Goal: Navigation & Orientation: Find specific page/section

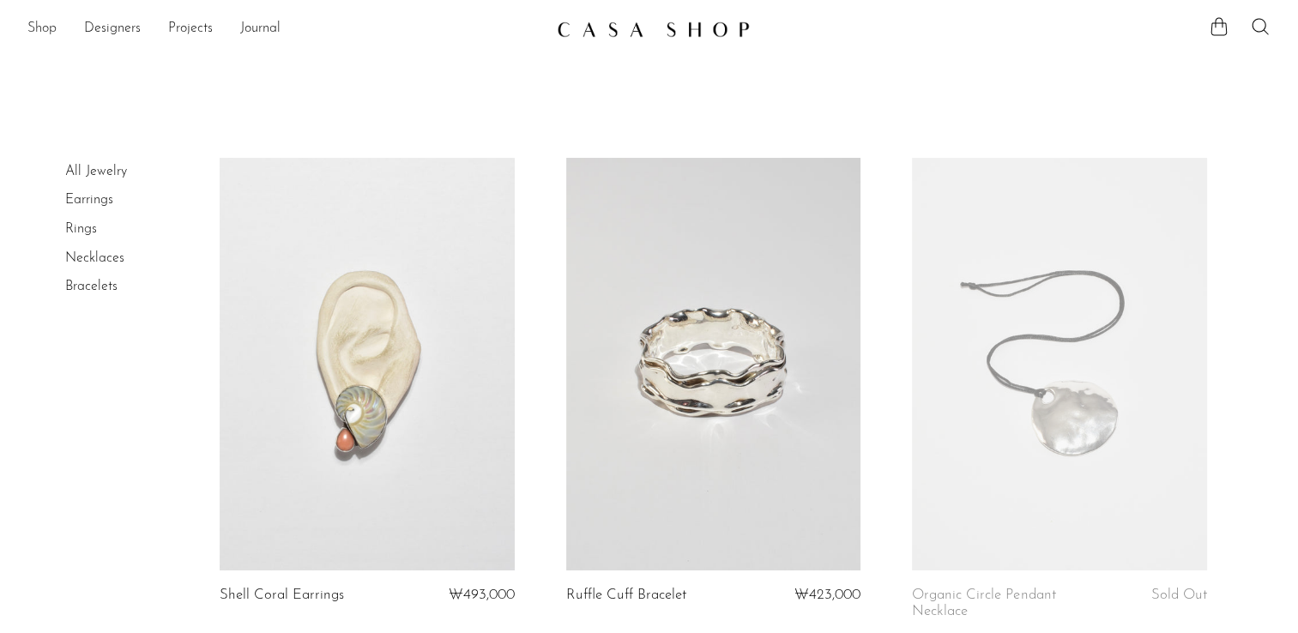
click at [38, 27] on link "Shop" at bounding box center [41, 29] width 29 height 22
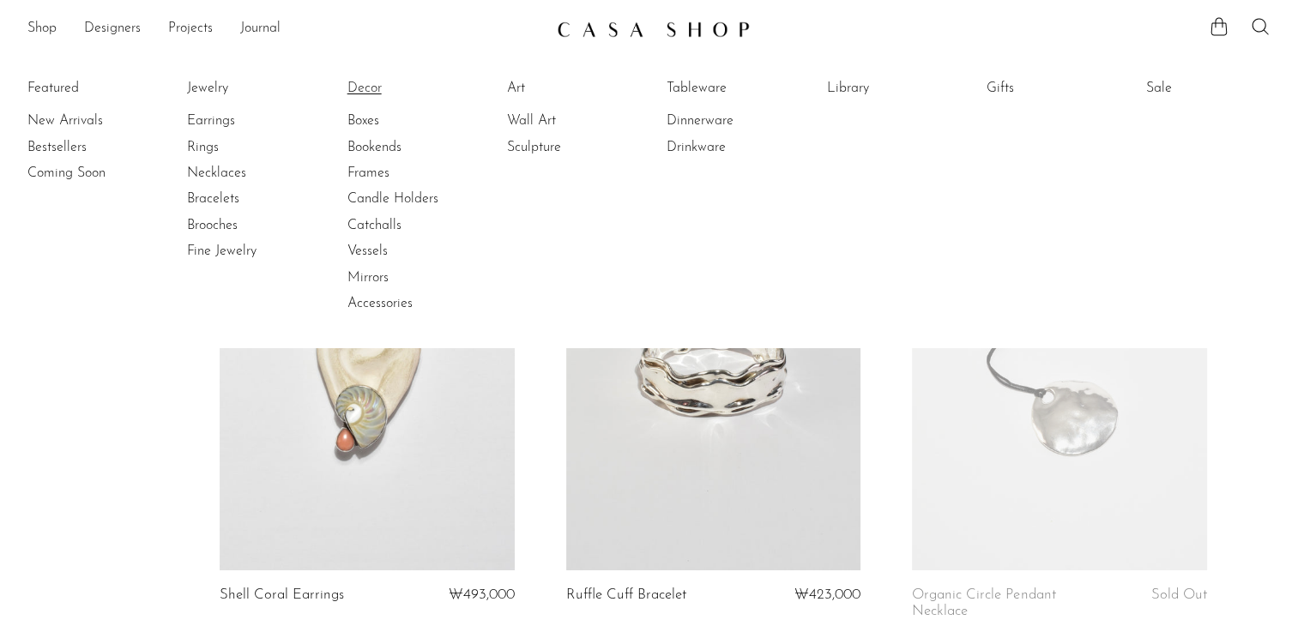
click at [365, 88] on link "Decor" at bounding box center [411, 88] width 129 height 19
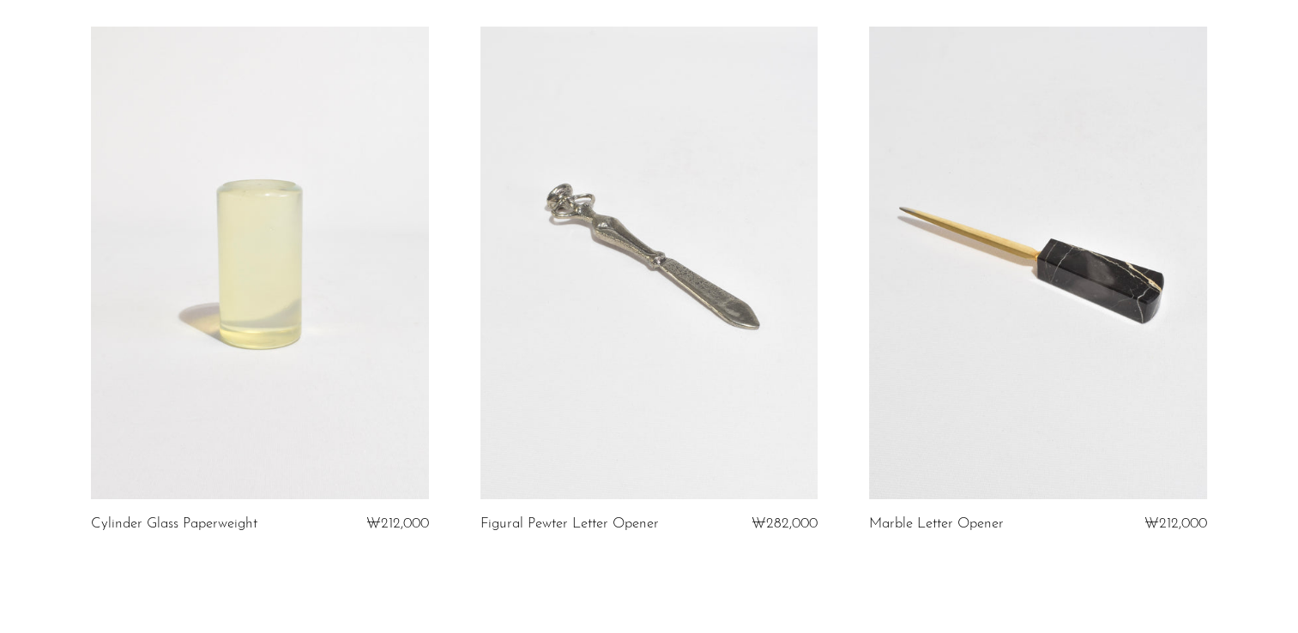
scroll to position [6435, 0]
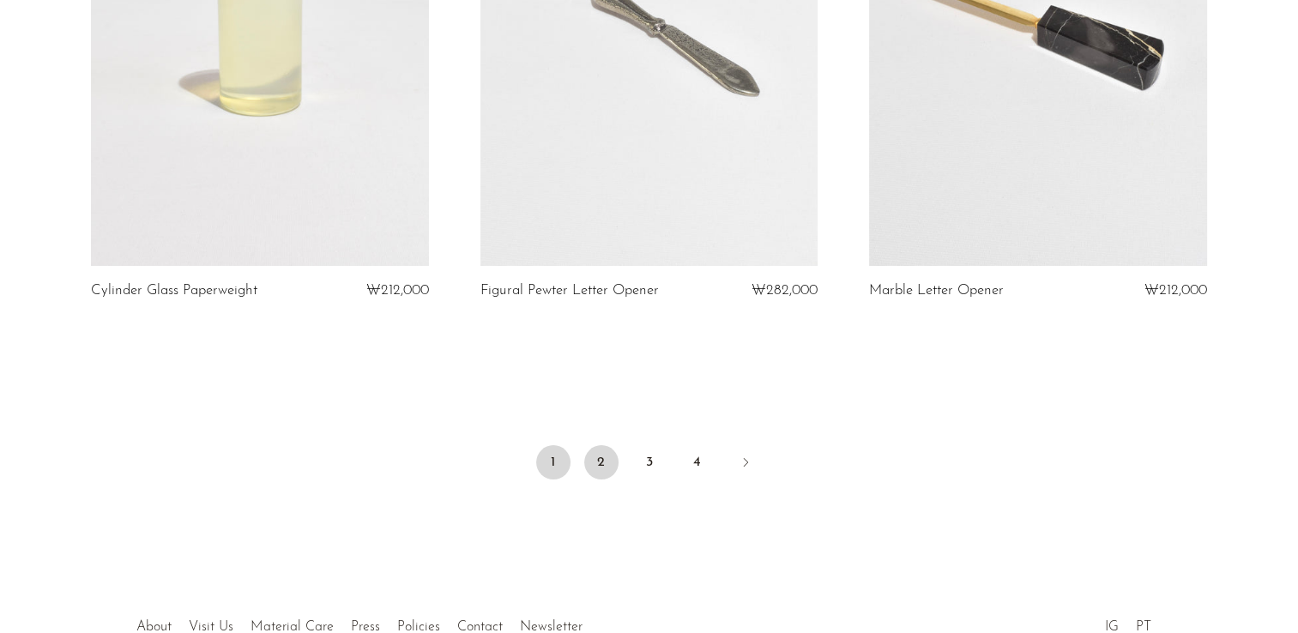
click at [601, 452] on link "2" at bounding box center [601, 462] width 34 height 34
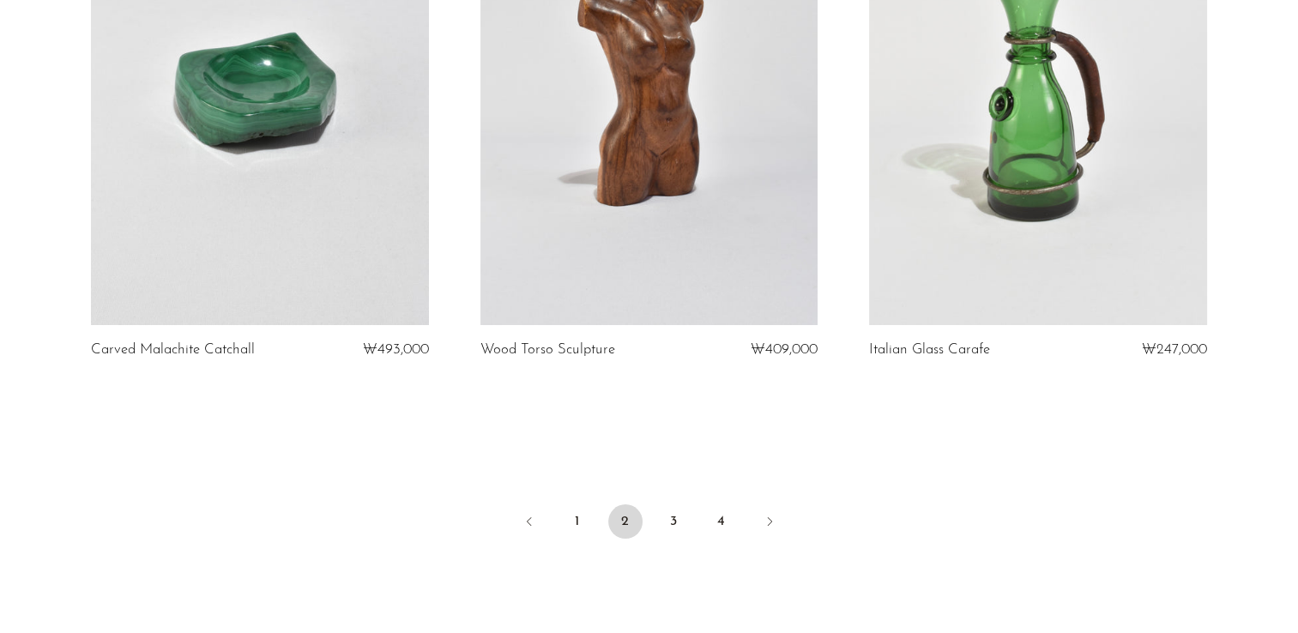
scroll to position [6510, 0]
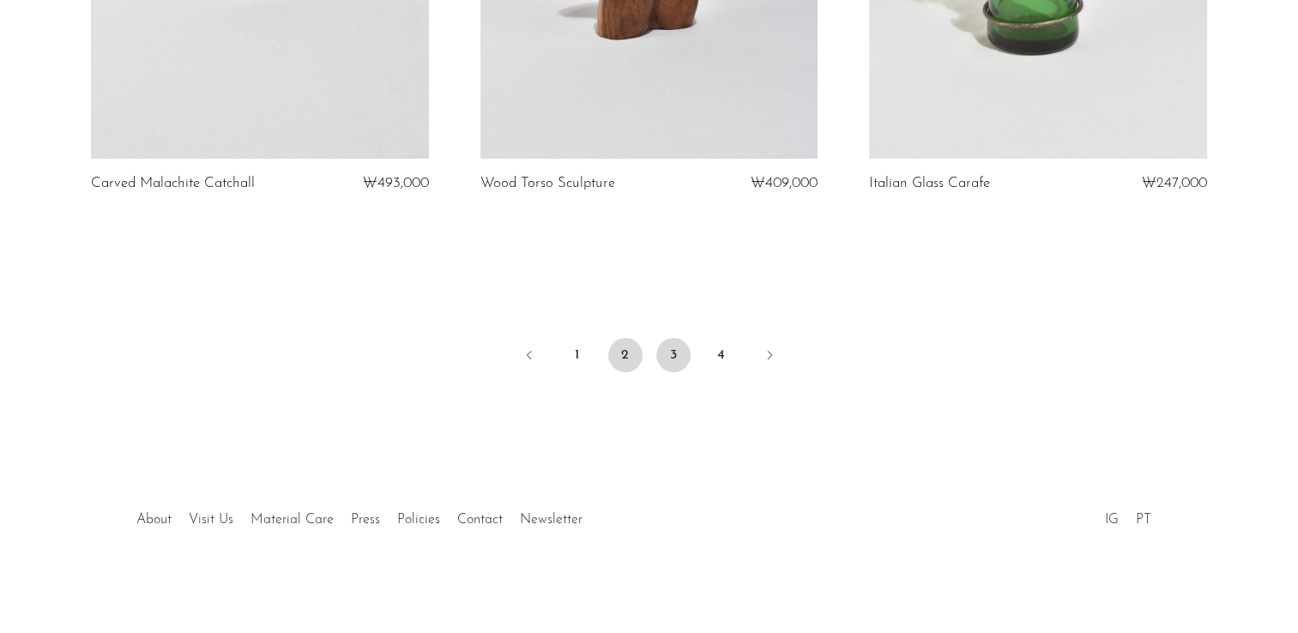
click at [672, 358] on link "3" at bounding box center [673, 355] width 34 height 34
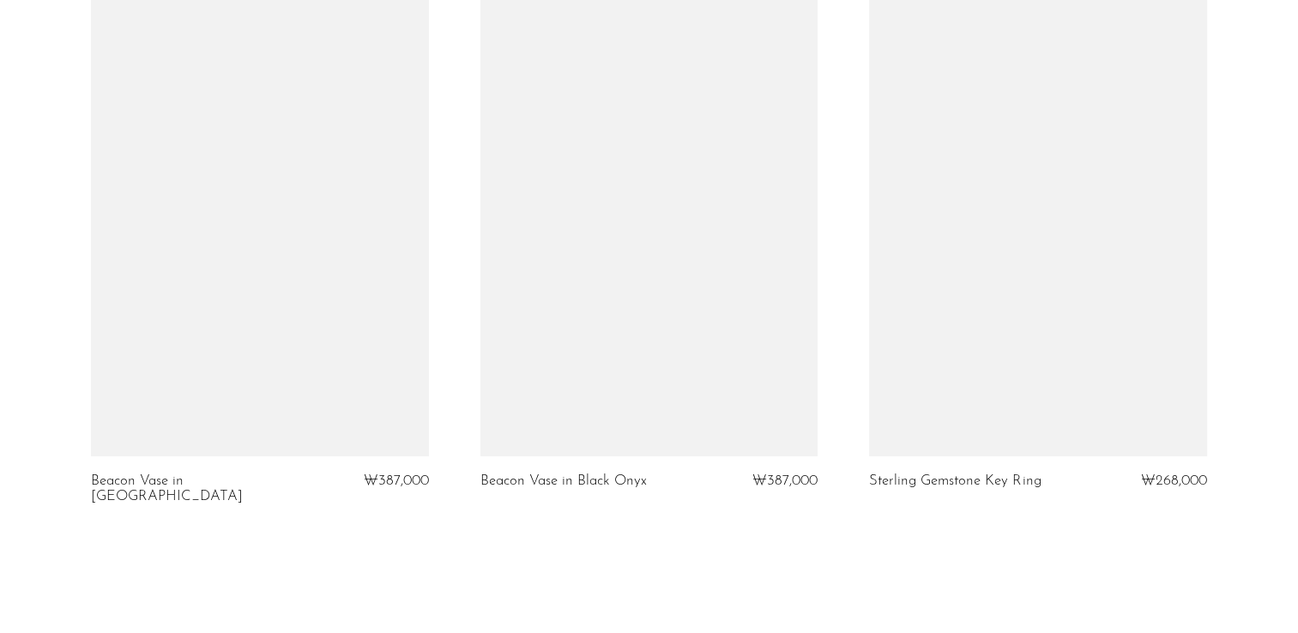
scroll to position [6349, 0]
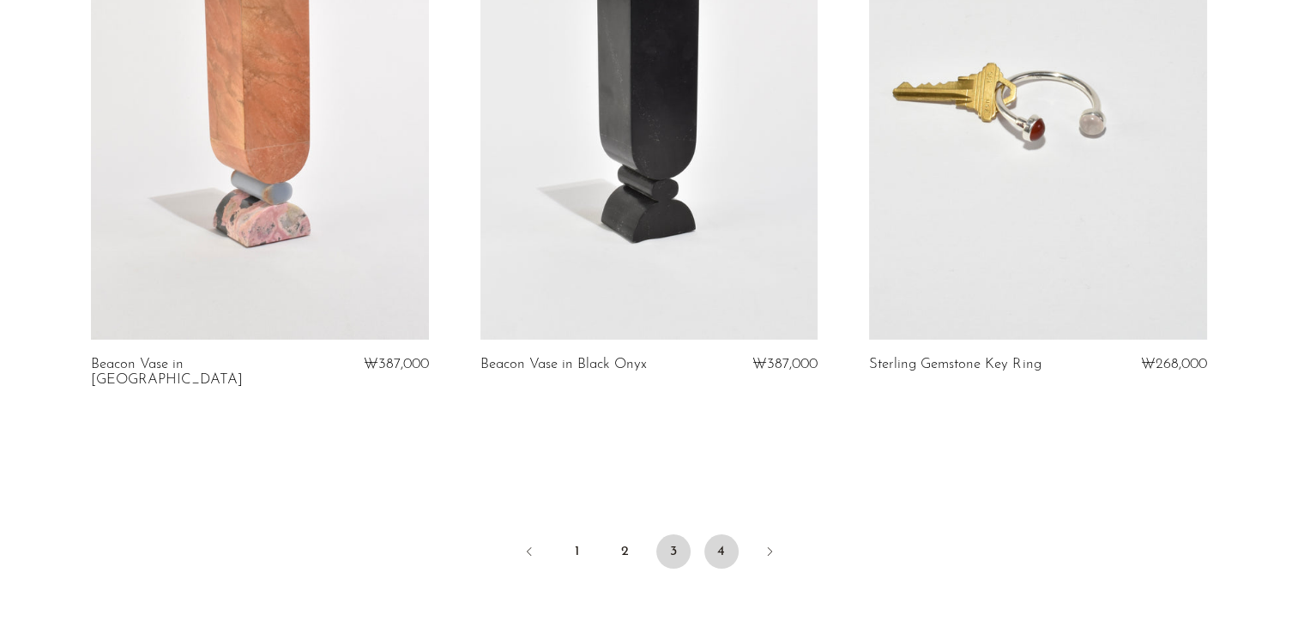
click at [724, 534] on link "4" at bounding box center [721, 551] width 34 height 34
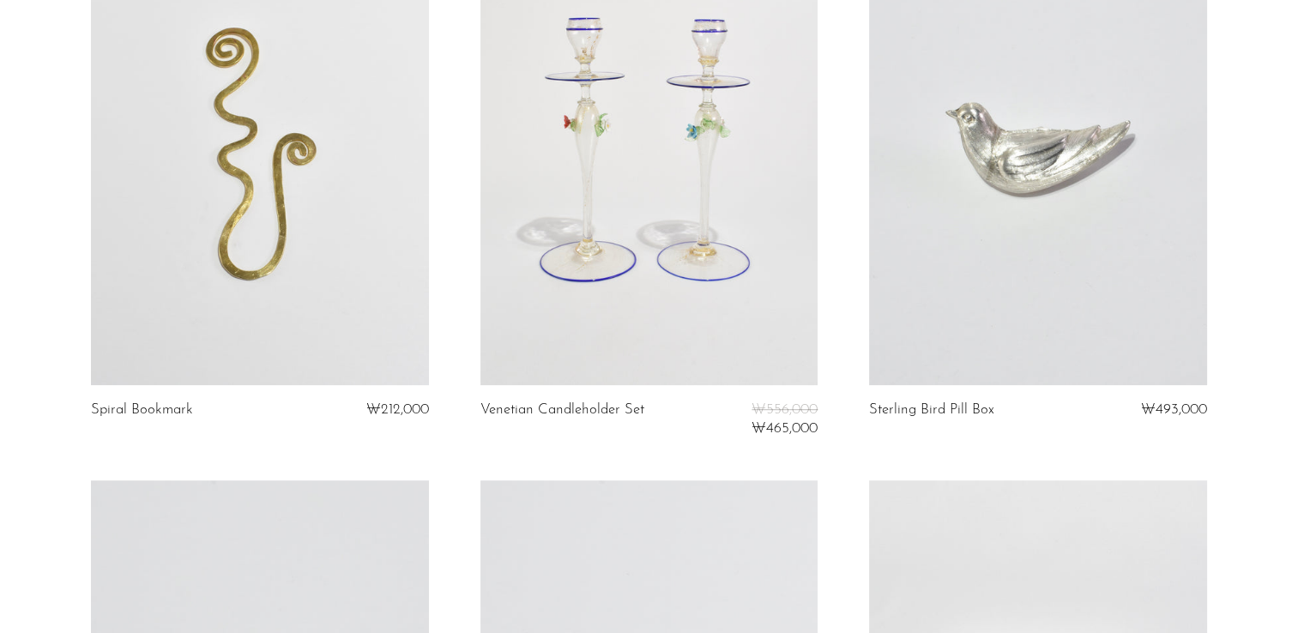
scroll to position [944, 0]
